Goal: Find contact information: Find contact information

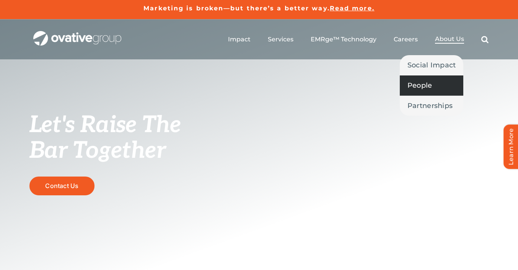
click at [424, 91] on link "People" at bounding box center [432, 85] width 64 height 20
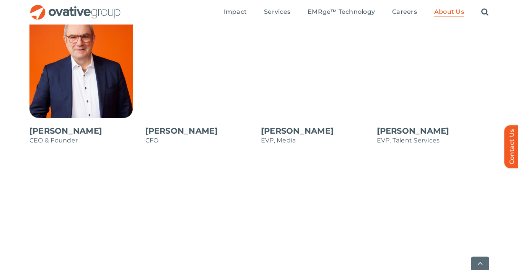
scroll to position [690, 0]
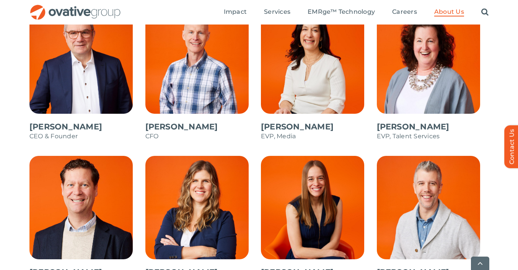
click at [435, 93] on span at bounding box center [433, 79] width 112 height 138
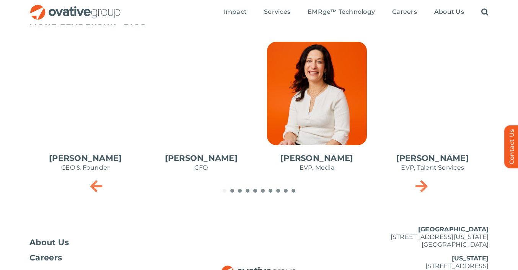
scroll to position [352, 0]
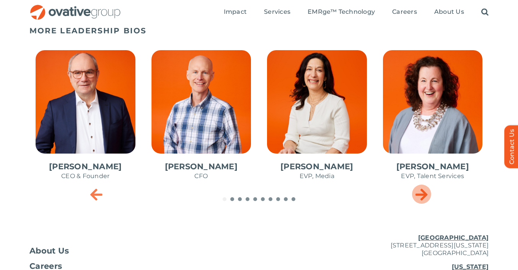
click at [425, 195] on icon "Next slide" at bounding box center [421, 193] width 12 height 15
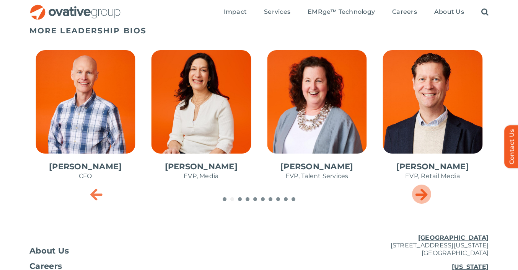
click at [425, 195] on icon "Next slide" at bounding box center [421, 193] width 12 height 15
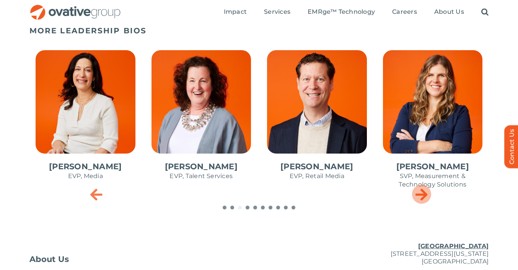
click at [425, 195] on icon "Next slide" at bounding box center [421, 193] width 12 height 15
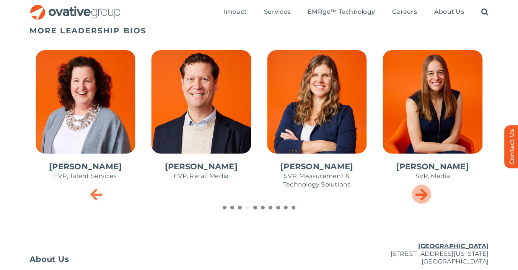
click at [425, 195] on icon "Next slide" at bounding box center [421, 193] width 12 height 15
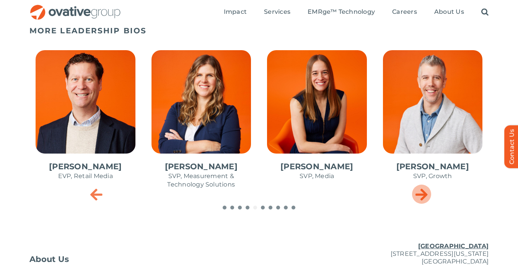
click at [425, 195] on icon "Next slide" at bounding box center [421, 193] width 12 height 15
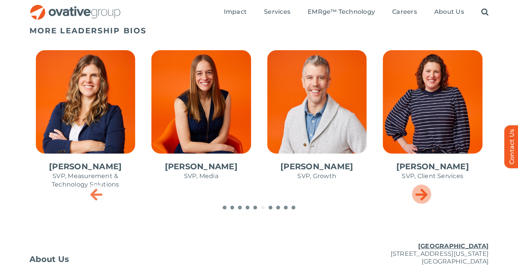
click at [425, 195] on icon "Next slide" at bounding box center [421, 193] width 12 height 15
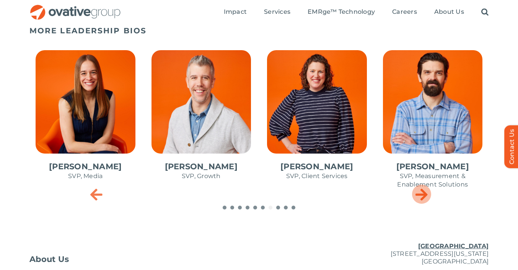
click at [425, 195] on icon "Next slide" at bounding box center [421, 193] width 12 height 15
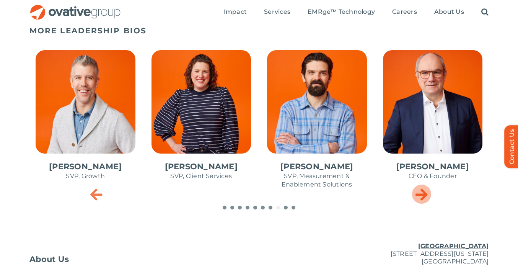
click at [425, 195] on icon "Next slide" at bounding box center [421, 193] width 12 height 15
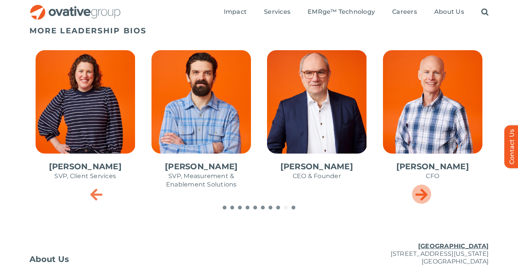
click at [425, 194] on icon "Next slide" at bounding box center [421, 193] width 12 height 15
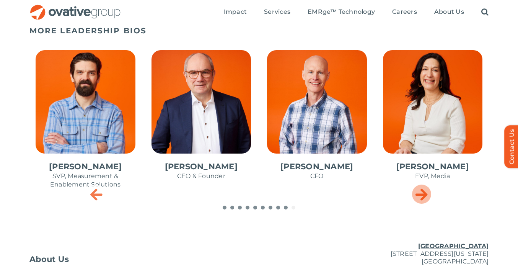
click at [425, 194] on icon "Next slide" at bounding box center [421, 193] width 12 height 15
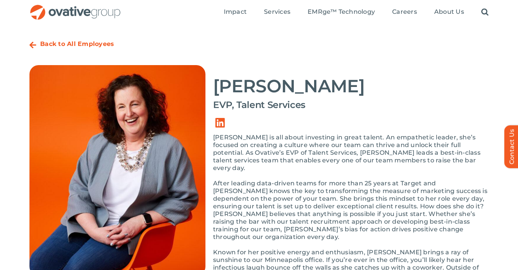
scroll to position [0, 0]
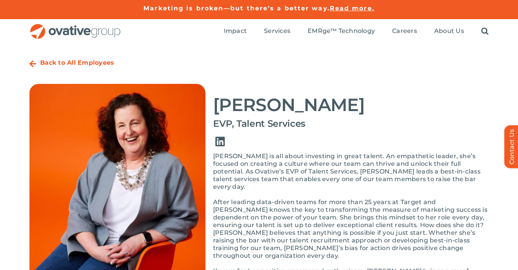
click at [218, 141] on link "Link to https://www.linkedin.com/in/bonnie-gross-8202481/" at bounding box center [219, 141] width 21 height 21
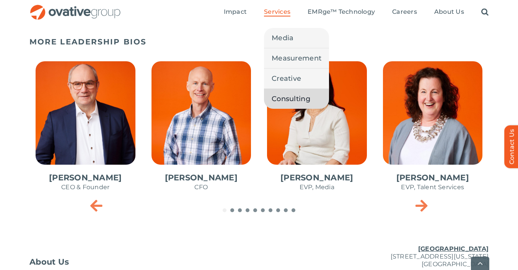
scroll to position [443, 0]
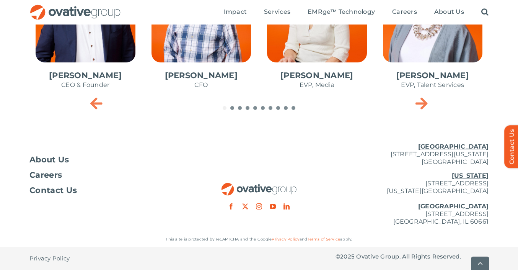
drag, startPoint x: 369, startPoint y: 155, endPoint x: 488, endPoint y: 152, distance: 118.2
click at [488, 152] on p "Minneapolis 729 Washington Avenue N, Suite 1000 Minneapolis, MN 55401" at bounding box center [411, 154] width 153 height 23
copy p "[STREET_ADDRESS][US_STATE]"
